Goal: Transaction & Acquisition: Download file/media

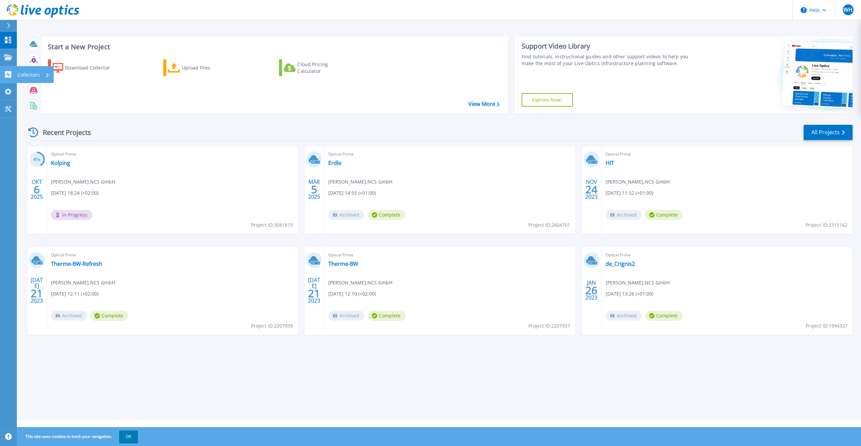
click at [29, 73] on p "Collectors" at bounding box center [29, 75] width 22 height 18
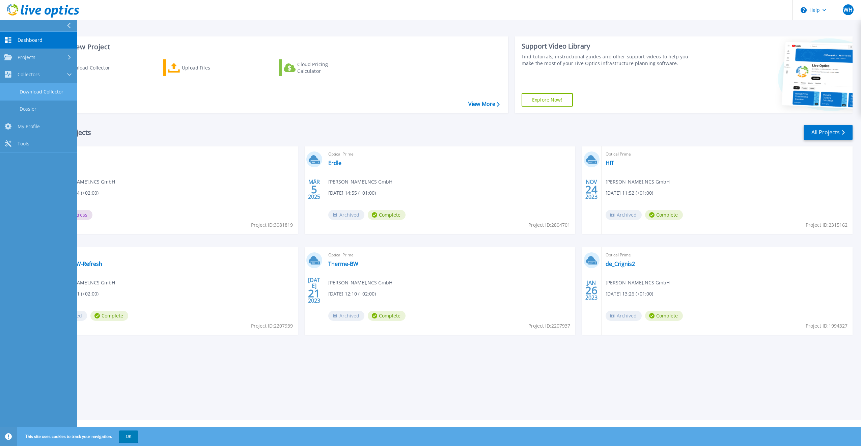
click at [29, 90] on link "Download Collector" at bounding box center [38, 91] width 77 height 17
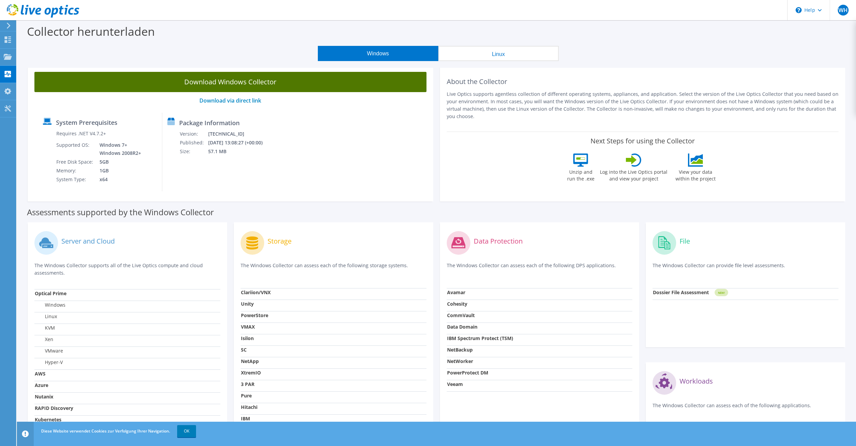
click at [261, 84] on link "Download Windows Collector" at bounding box center [230, 82] width 392 height 20
